Goal: Task Accomplishment & Management: Complete application form

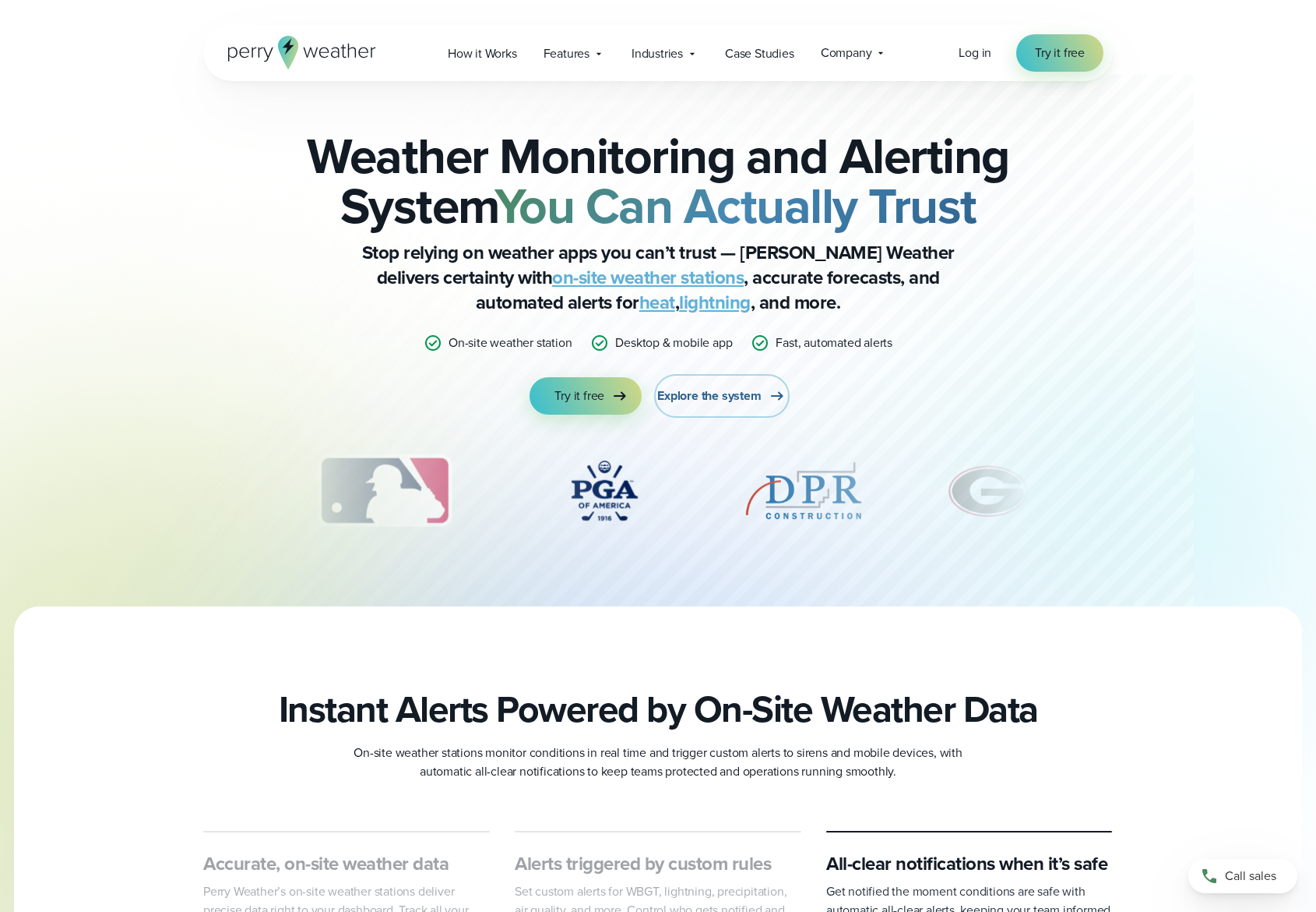
click at [709, 396] on span "Explore the system" at bounding box center [709, 396] width 103 height 19
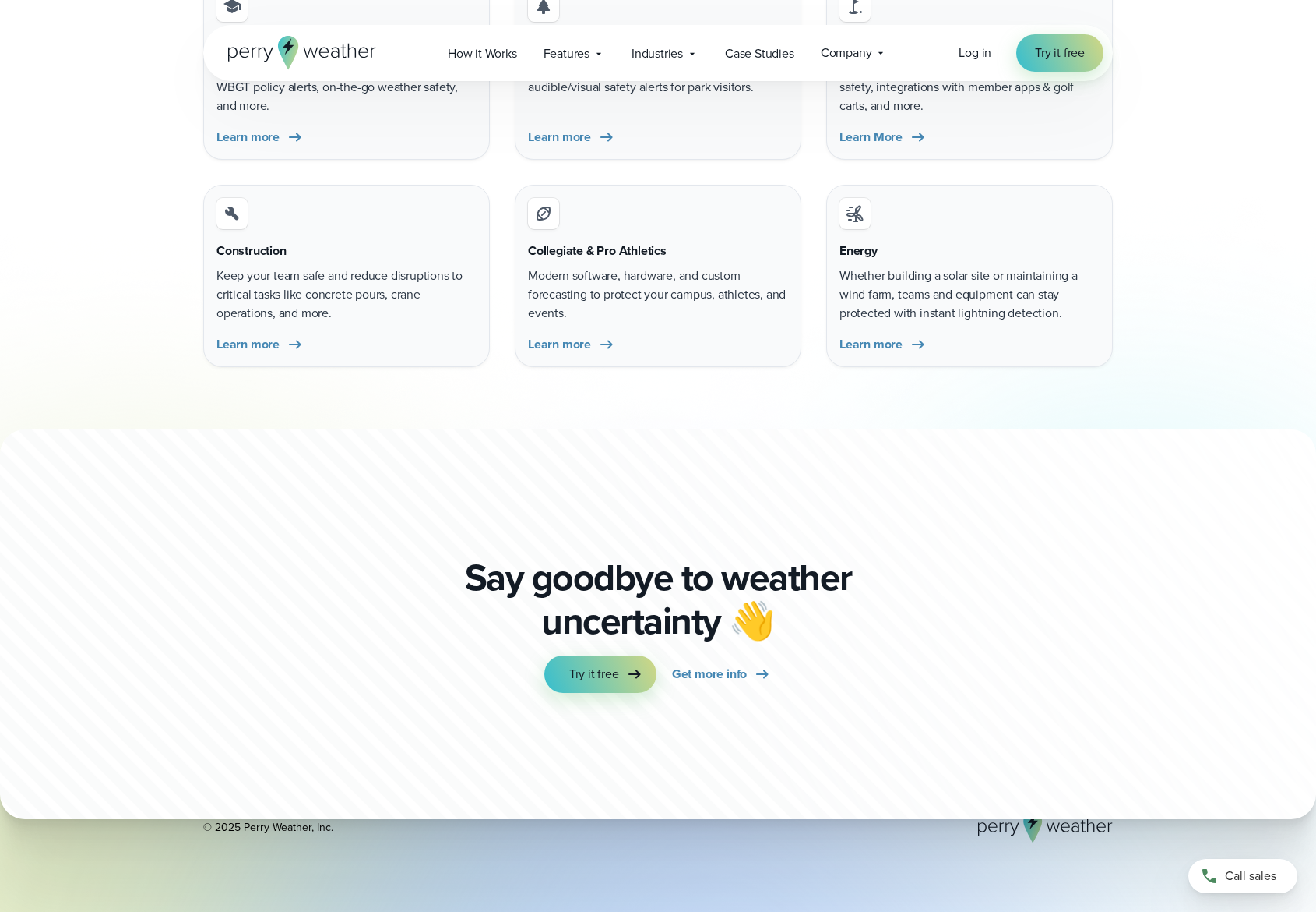
scroll to position [5281, 0]
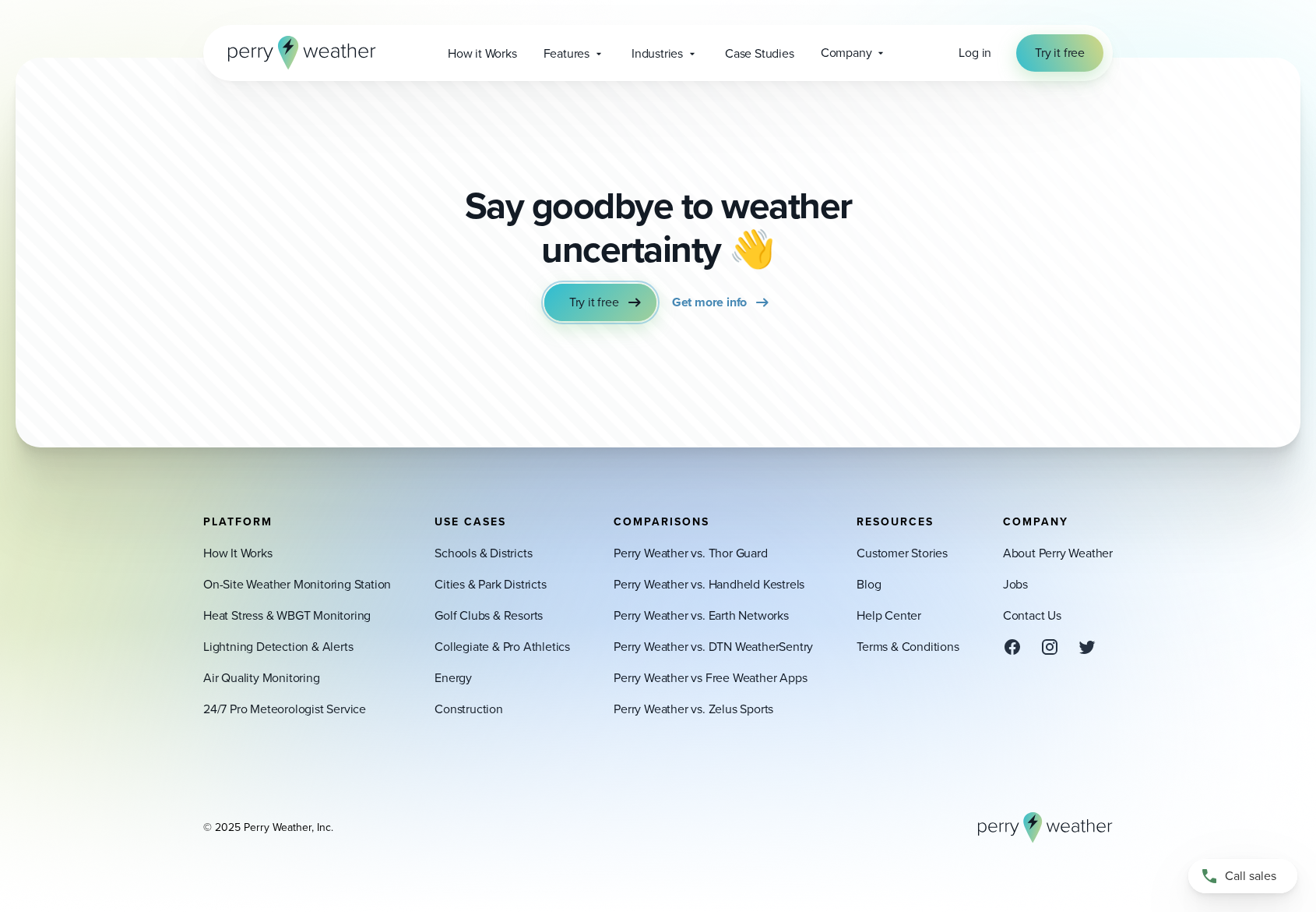
click at [596, 306] on span "Try it free" at bounding box center [594, 303] width 50 height 19
